Goal: Check status: Check status

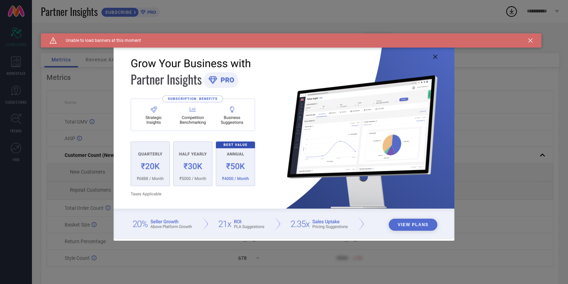
click at [533, 39] on div "Caution Created with Sketch. Unable to load banners at this moment" at bounding box center [291, 40] width 501 height 14
click at [530, 41] on icon at bounding box center [530, 40] width 4 height 4
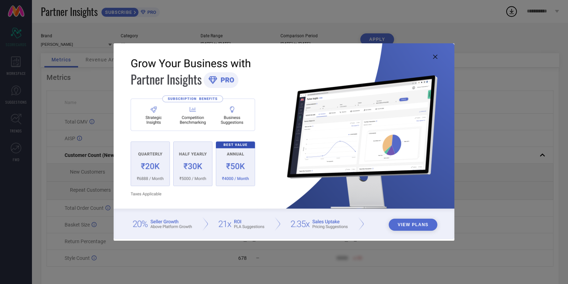
click at [435, 58] on icon at bounding box center [435, 57] width 4 height 4
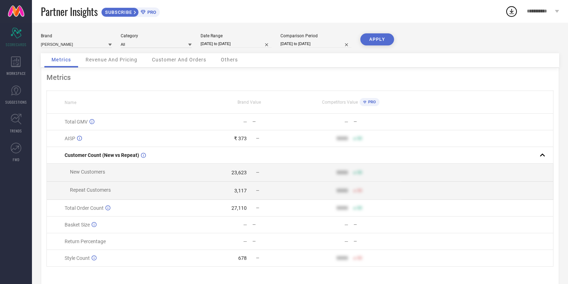
click at [235, 47] on input "[DATE] to [DATE]" at bounding box center [236, 43] width 71 height 7
select select "8"
select select "2025"
select select "9"
select select "2025"
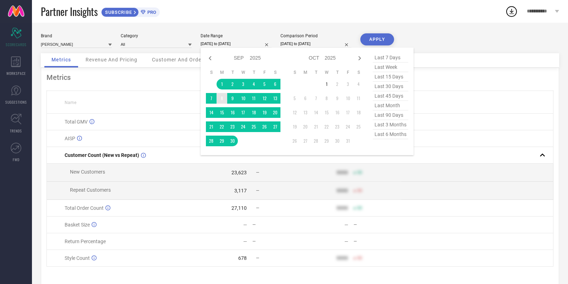
click at [217, 88] on table "S M T W T F S 1 2 3 4 5 6 7 8 9 10 11 12 13 14 15 16 17 18 19 20 21 22 23 24 25…" at bounding box center [243, 108] width 75 height 84
click at [222, 86] on td "1" at bounding box center [222, 84] width 11 height 11
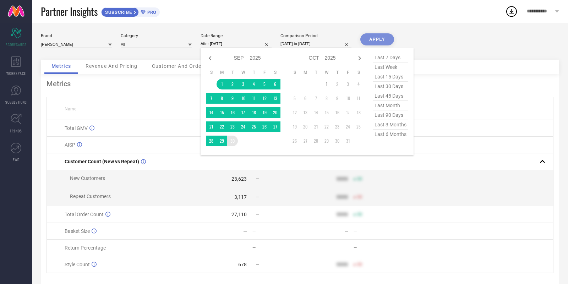
type input "[DATE] to [DATE]"
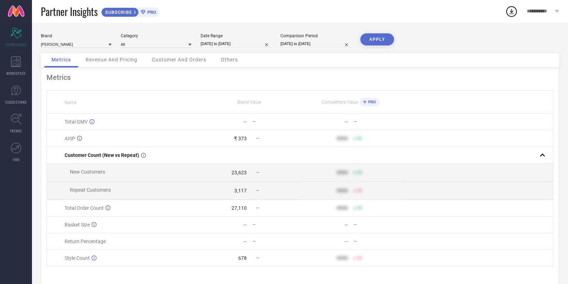
click at [375, 46] on div "APPLY" at bounding box center [377, 43] width 34 height 20
click at [388, 37] on button "APPLY" at bounding box center [377, 39] width 34 height 12
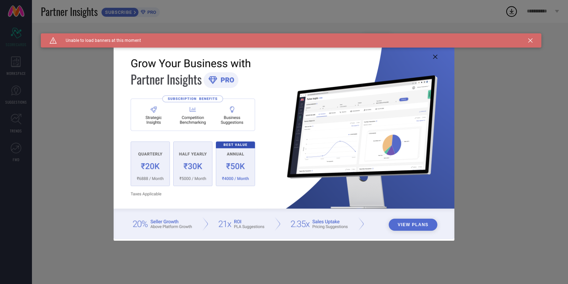
type input "All"
click at [532, 38] on icon at bounding box center [530, 40] width 4 height 4
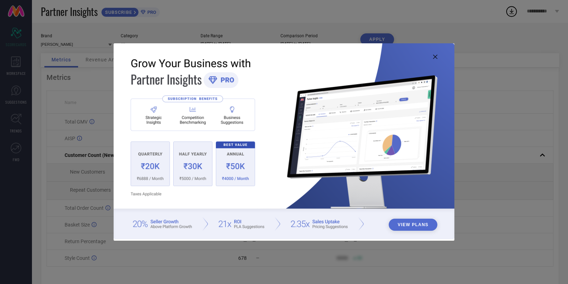
click at [436, 60] on img at bounding box center [284, 141] width 341 height 196
click at [434, 56] on icon at bounding box center [435, 57] width 4 height 4
